Goal: Task Accomplishment & Management: Manage account settings

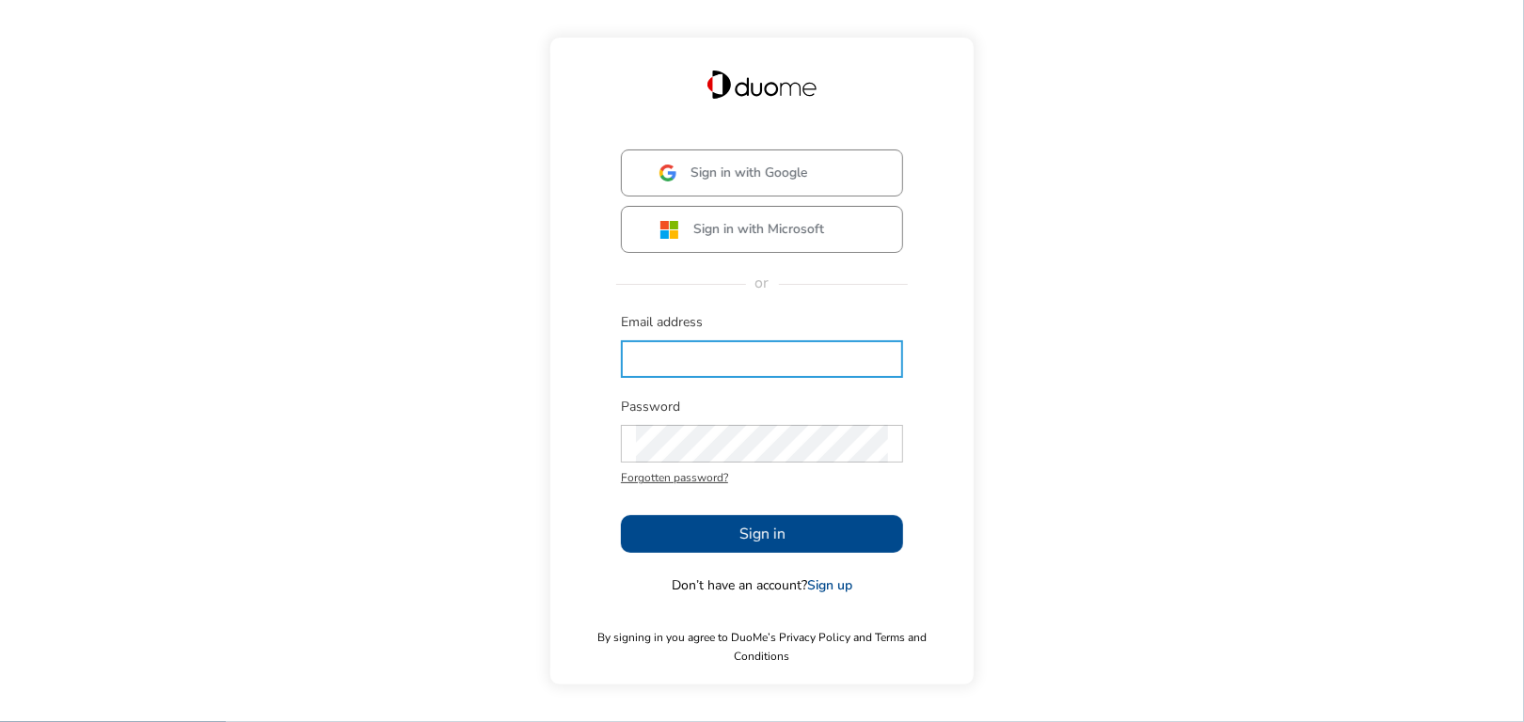
click at [643, 372] on input "text" at bounding box center [762, 360] width 252 height 38
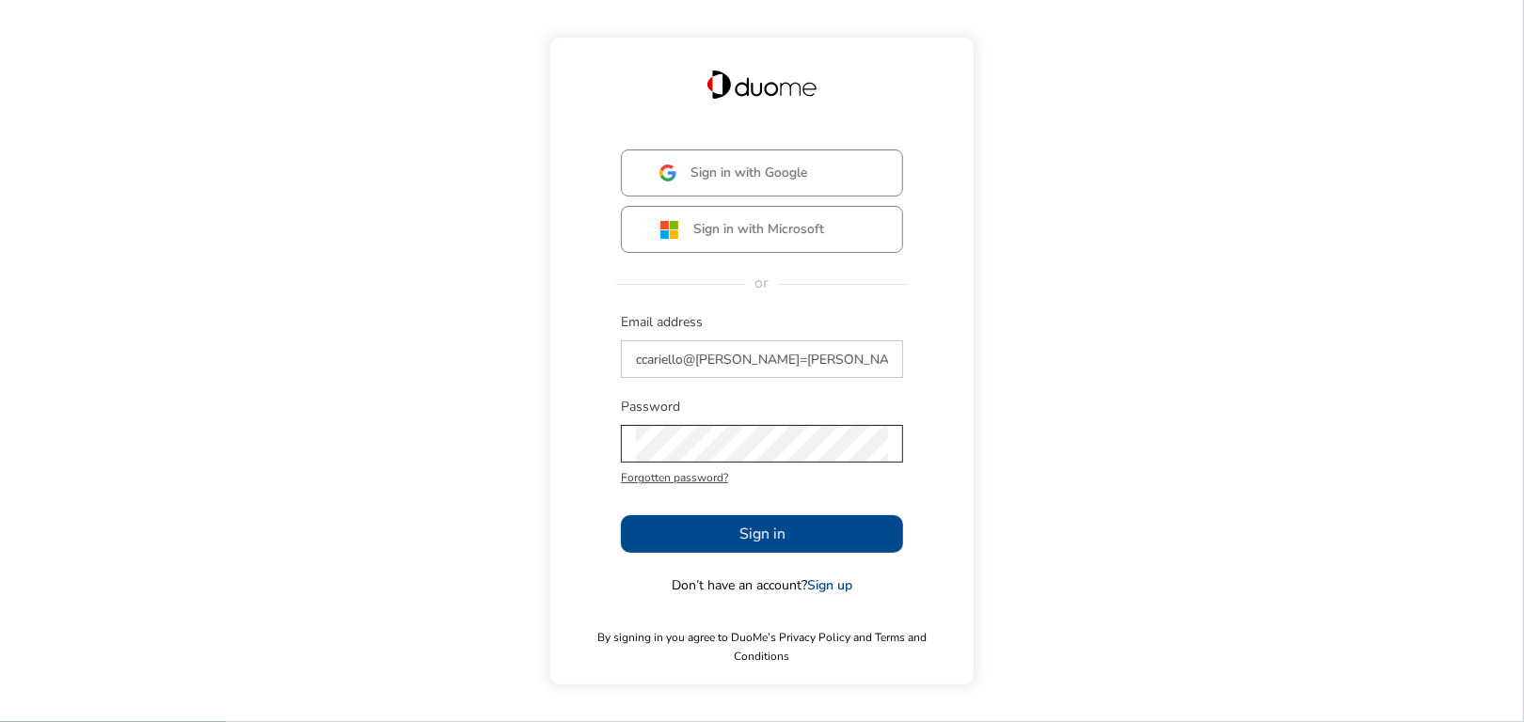
click at [632, 449] on div at bounding box center [762, 444] width 282 height 38
click at [724, 536] on button "Sign in" at bounding box center [762, 535] width 282 height 38
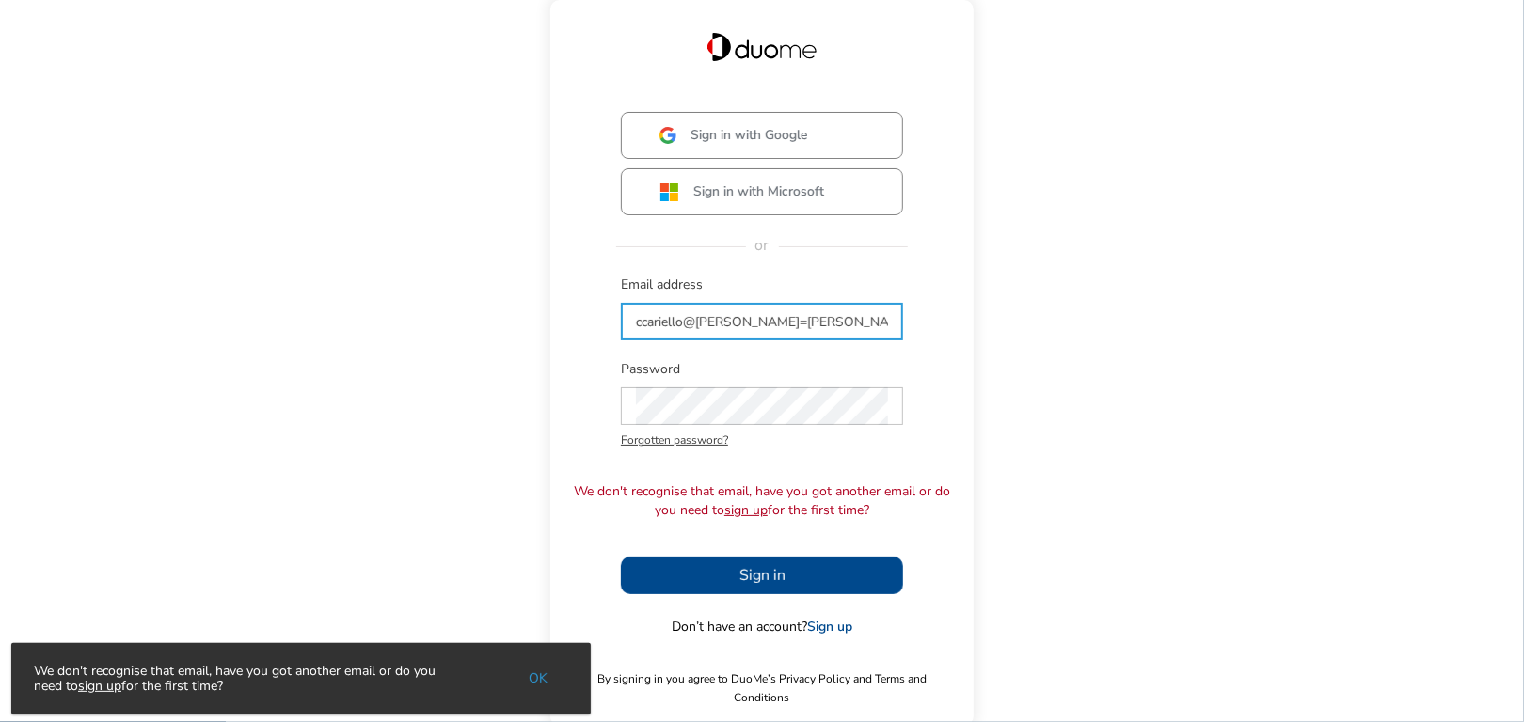
click at [743, 333] on input "ccariello@[PERSON_NAME]=[PERSON_NAME][DOMAIN_NAME]" at bounding box center [762, 322] width 252 height 38
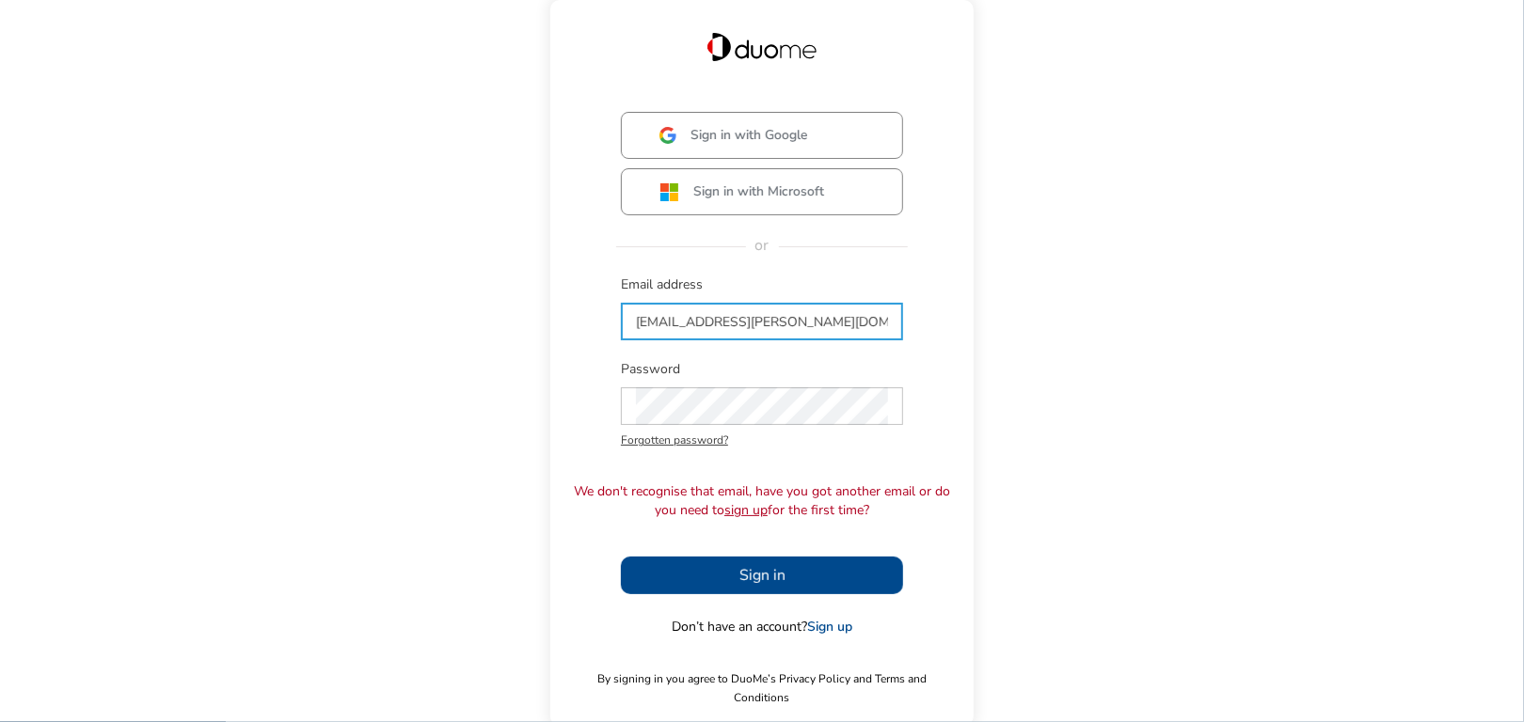
type input "[EMAIL_ADDRESS][PERSON_NAME][DOMAIN_NAME]"
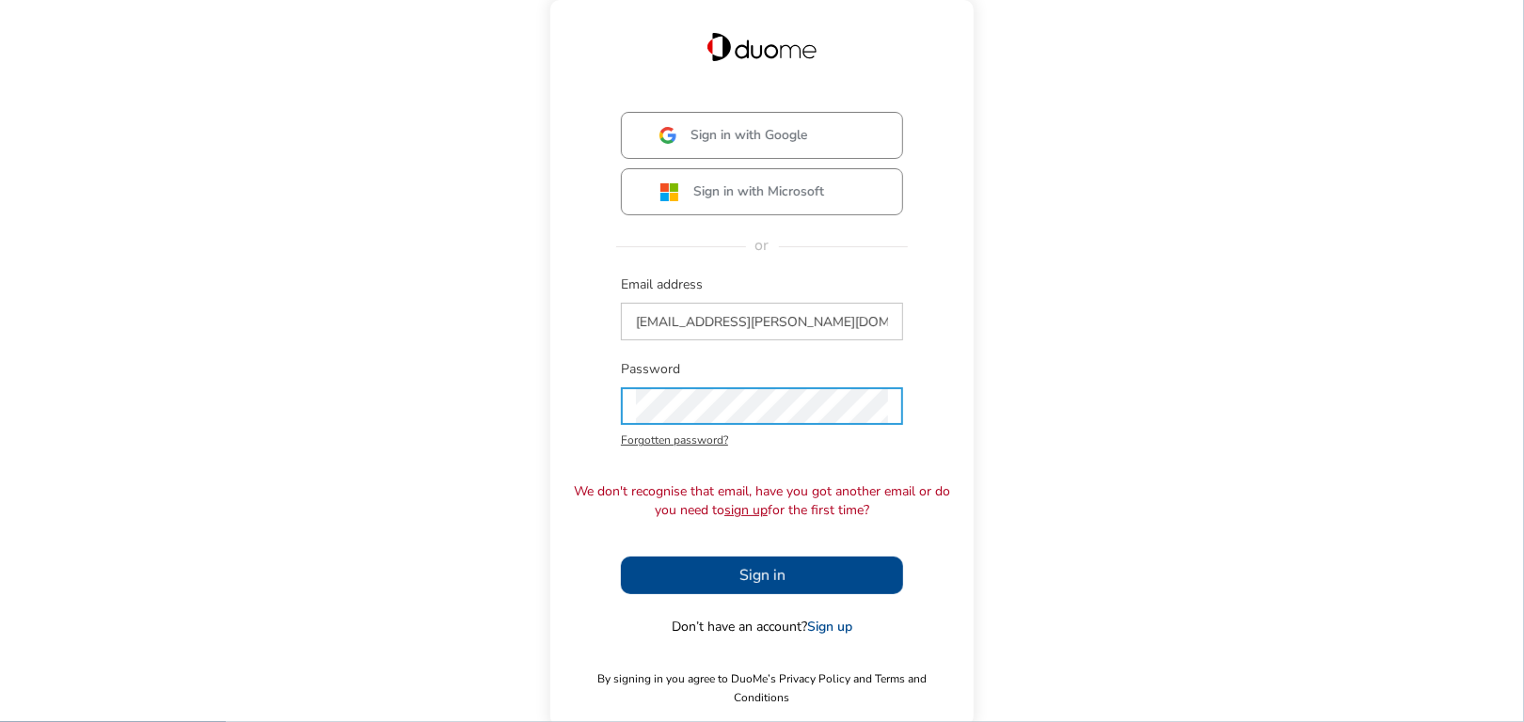
click at [759, 586] on span "Sign in" at bounding box center [762, 575] width 46 height 23
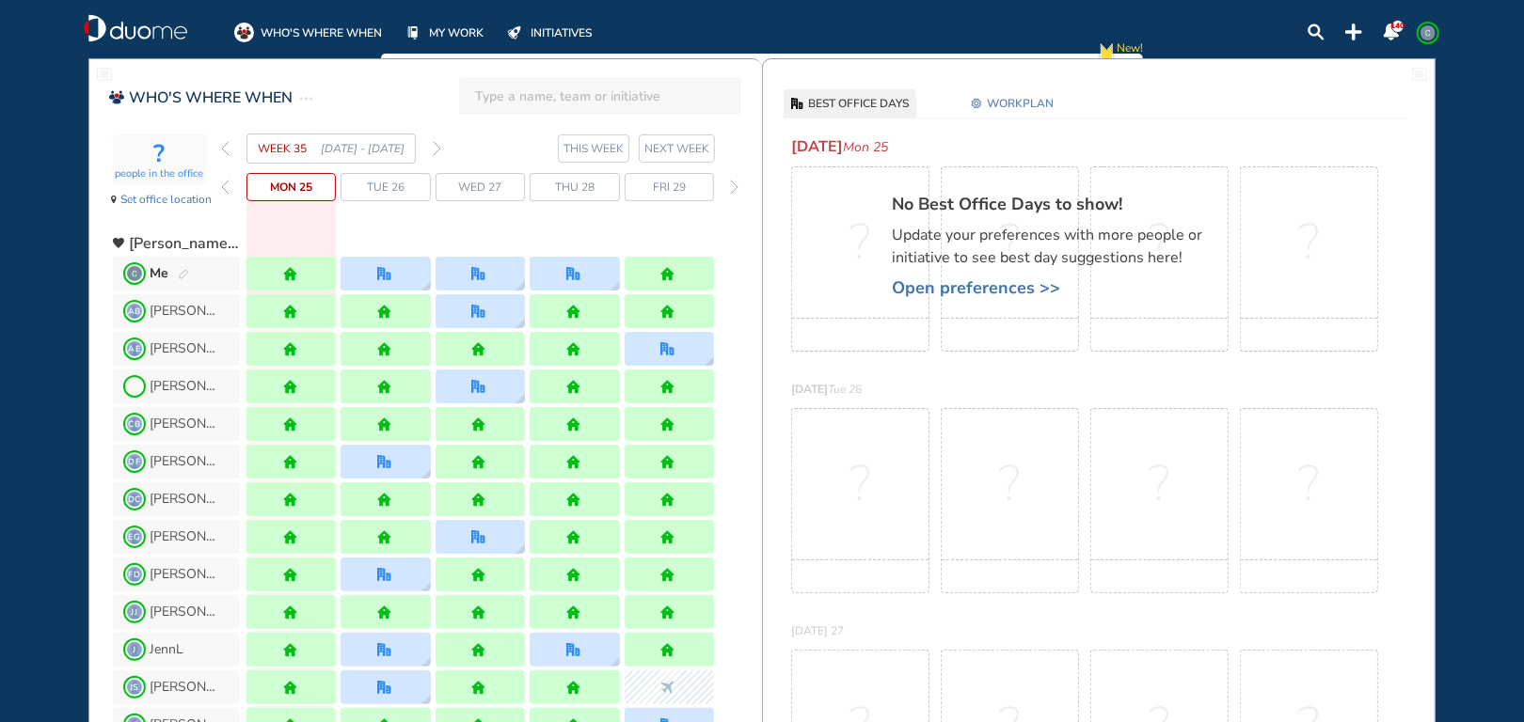
click at [685, 145] on span "NEXT WEEK" at bounding box center [676, 148] width 65 height 19
click at [686, 145] on span "NEXT WEEK" at bounding box center [676, 148] width 65 height 19
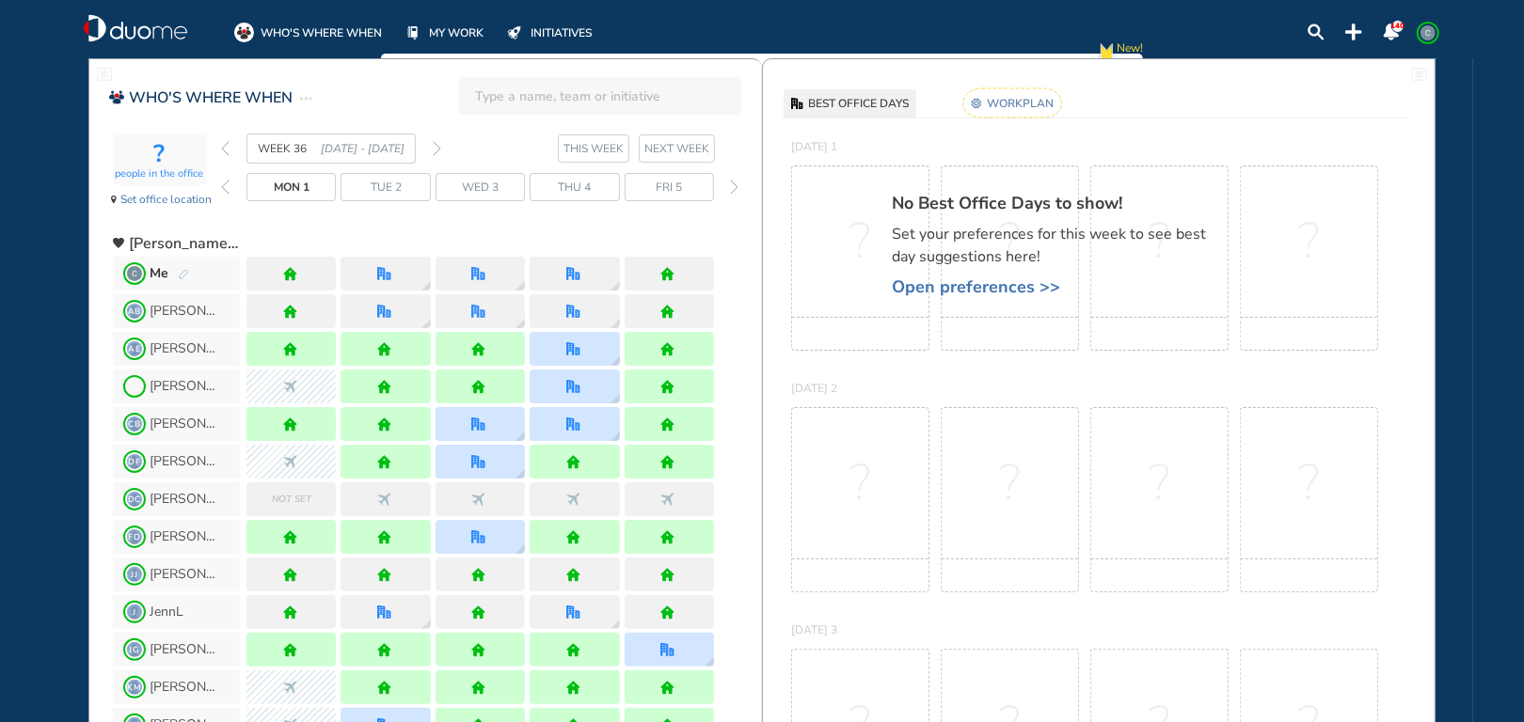
click at [601, 144] on span "THIS WEEK" at bounding box center [593, 148] width 60 height 19
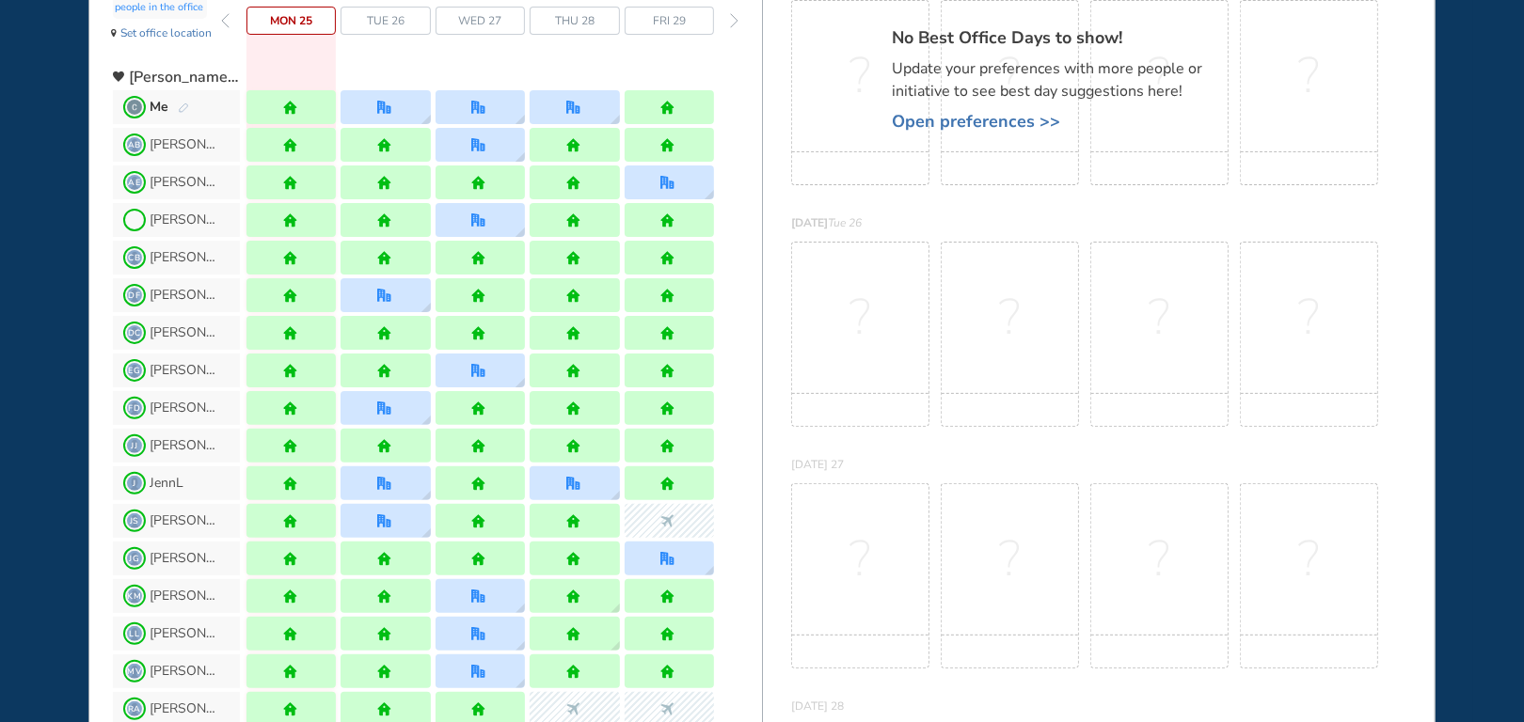
scroll to position [94, 0]
